Goal: Task Accomplishment & Management: Use online tool/utility

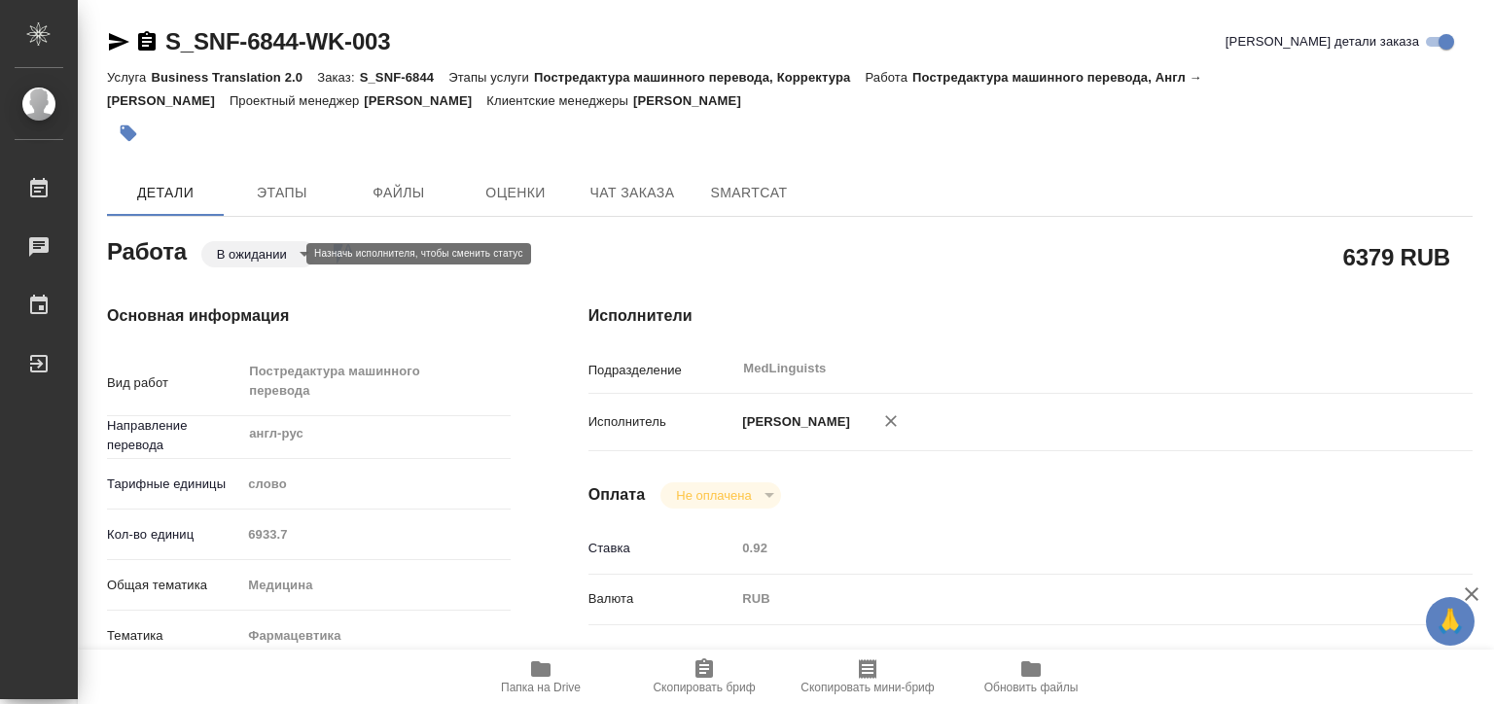
click at [286, 245] on body "🙏 .cls-1 fill:#fff; AWATERA Matveeva Elena Работы 0 Чаты График Выйти S_SNF-684…" at bounding box center [747, 352] width 1494 height 704
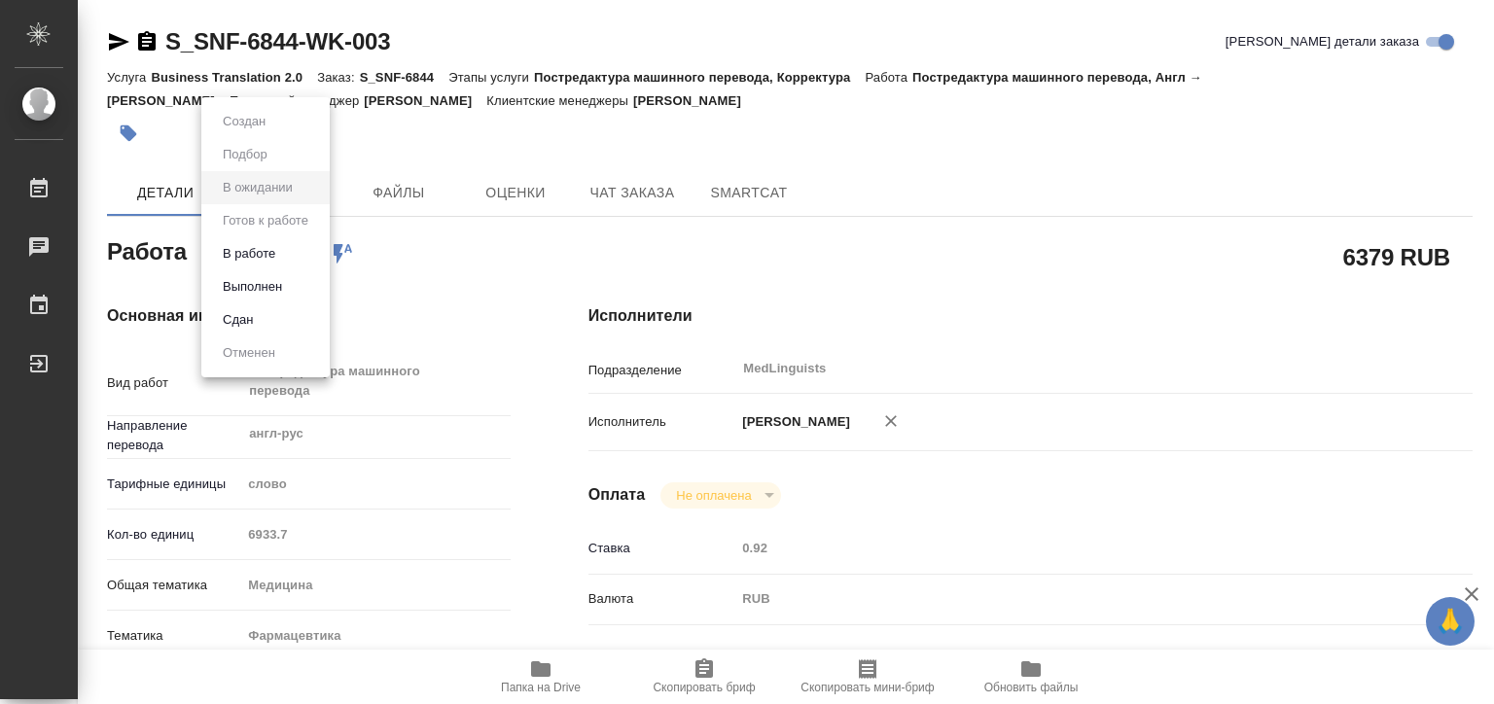
click at [291, 251] on li "В работе" at bounding box center [265, 253] width 128 height 33
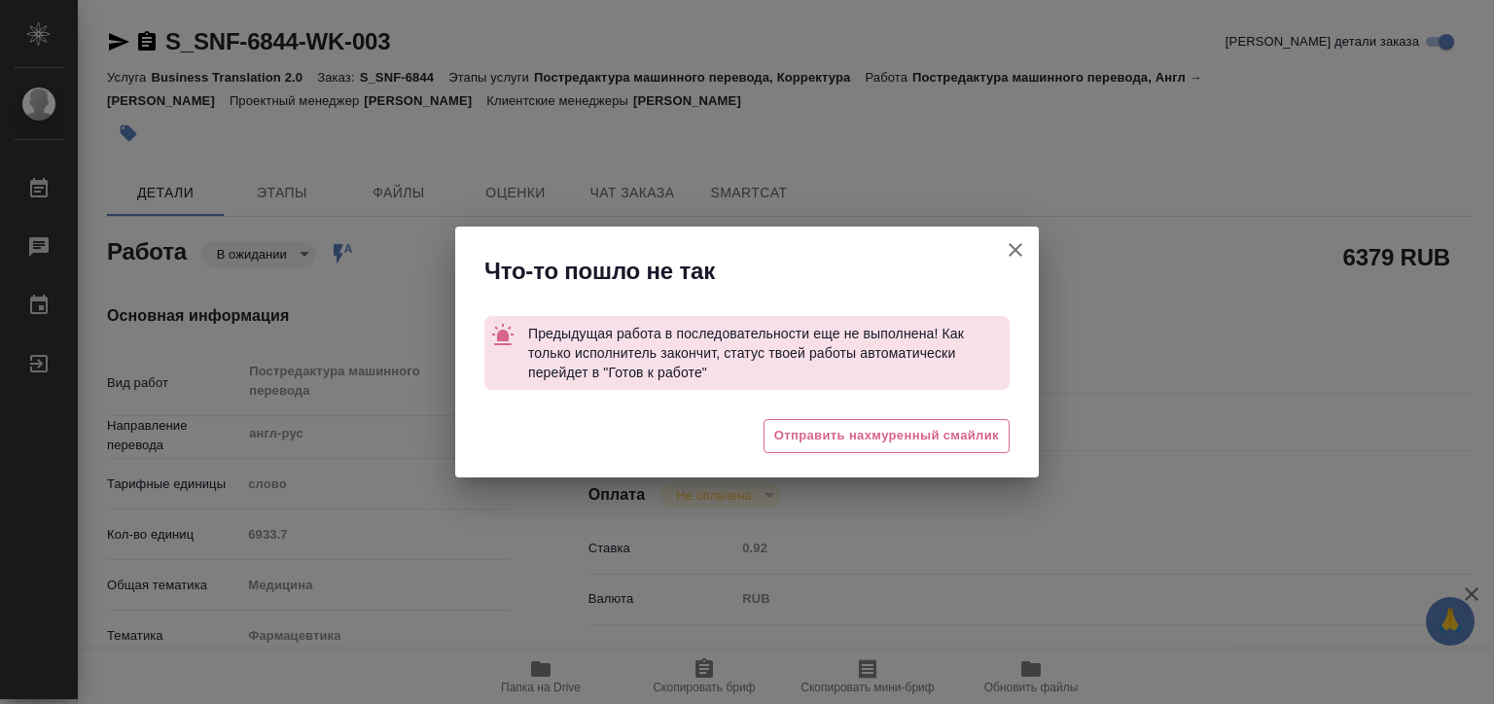
type textarea "x"
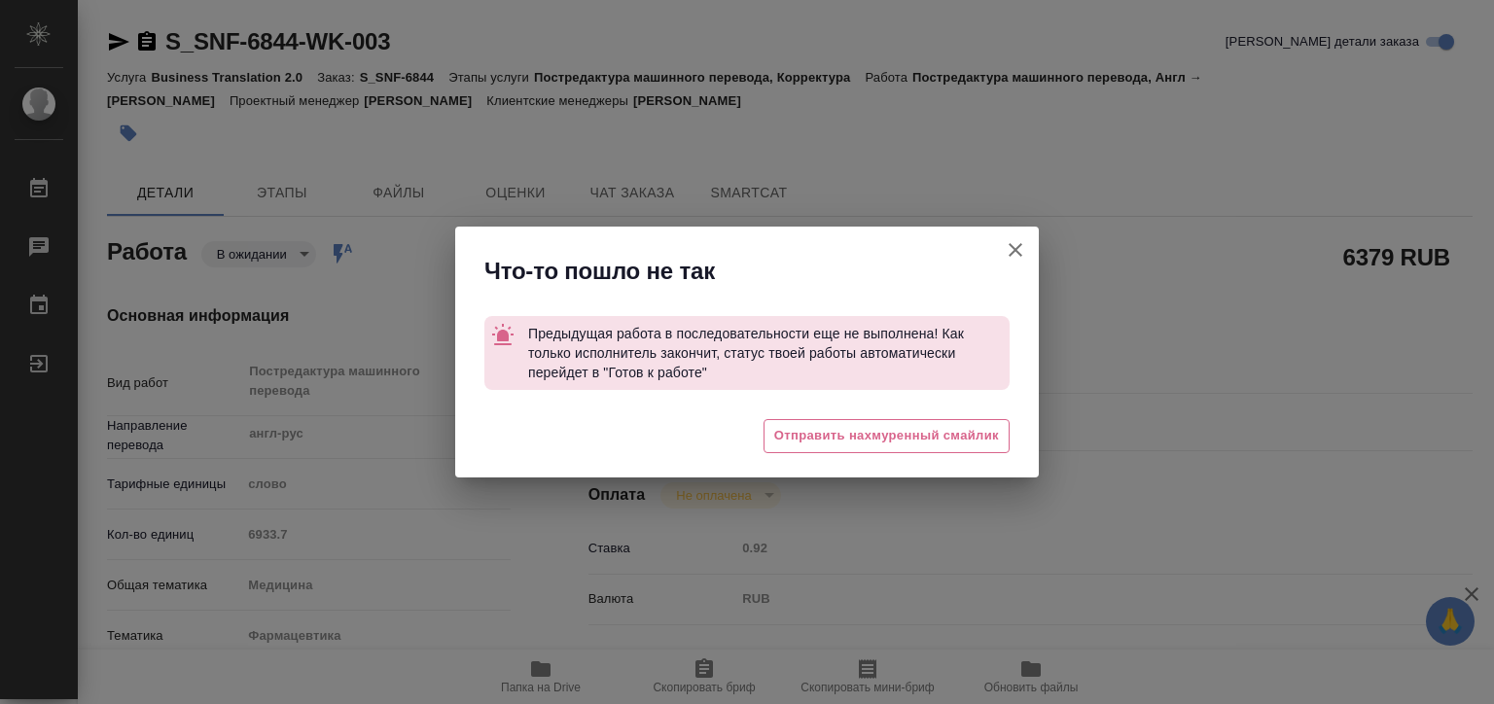
type textarea "x"
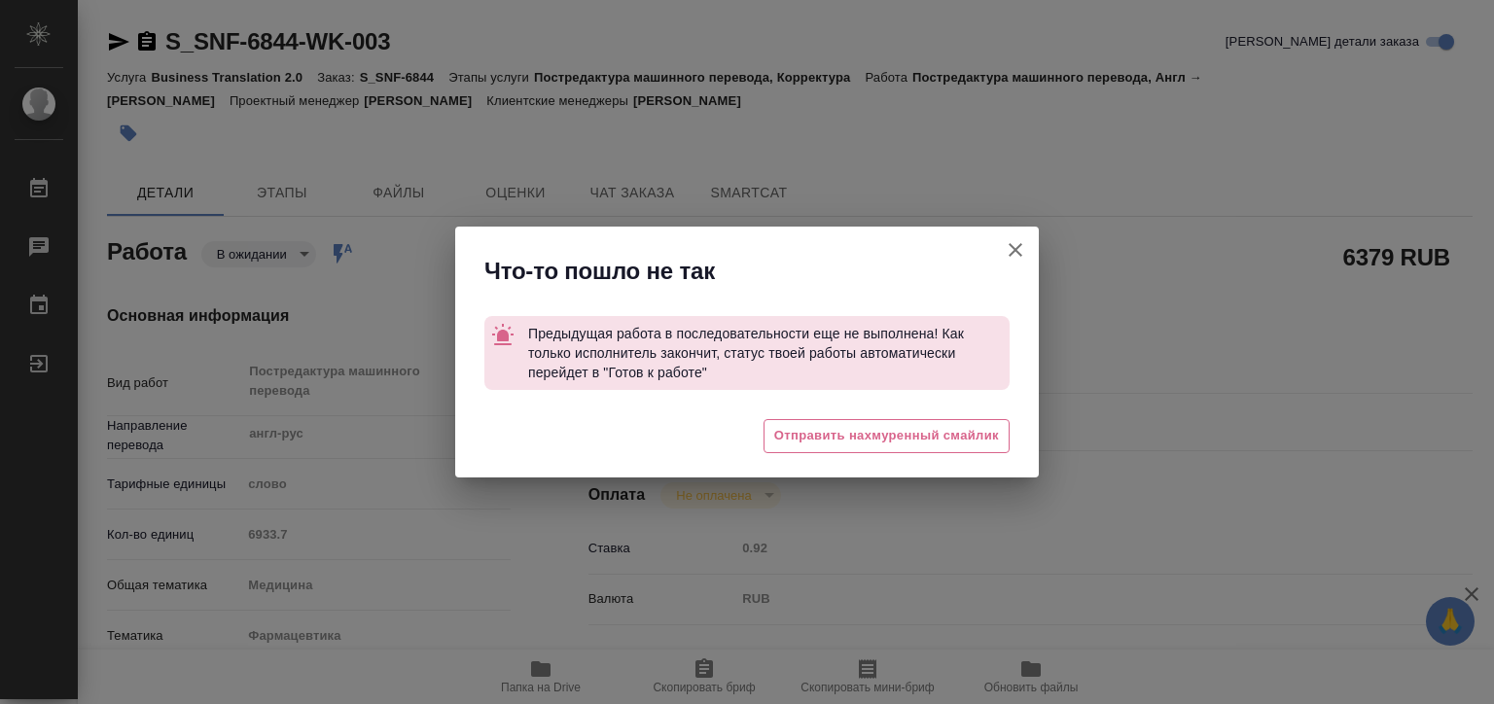
click at [1018, 235] on button "[PERSON_NAME] детали заказа" at bounding box center [1015, 250] width 47 height 47
type textarea "x"
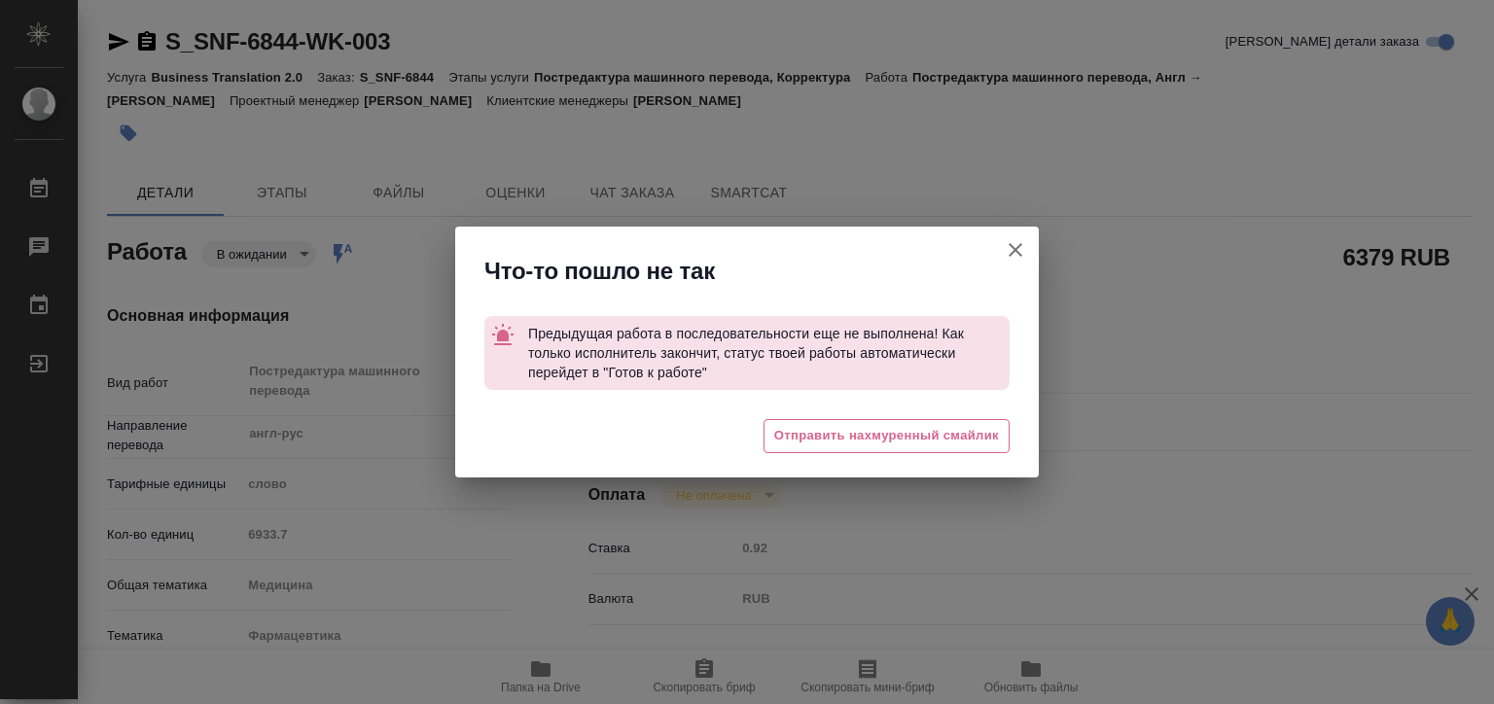
type textarea "x"
